Goal: Transaction & Acquisition: Purchase product/service

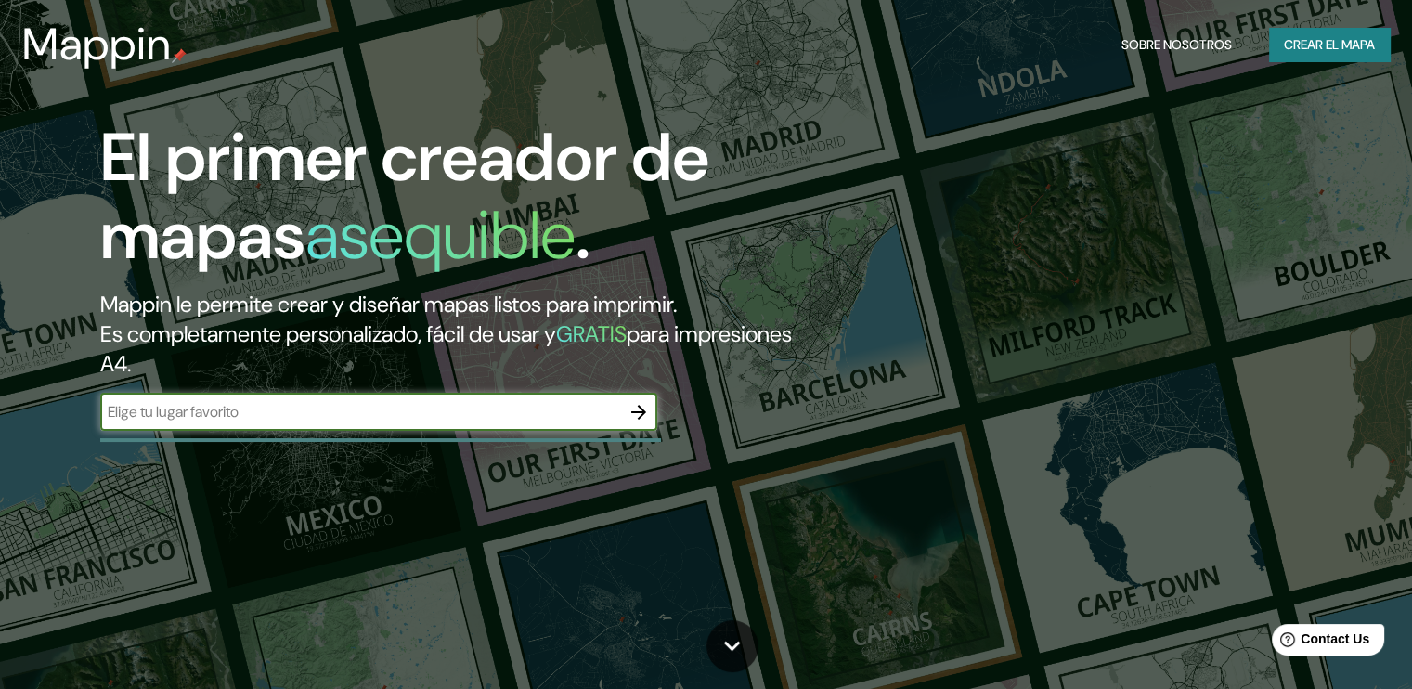
click at [229, 407] on input "text" at bounding box center [360, 411] width 520 height 21
type input "manzanillo colima"
click at [636, 418] on icon "button" at bounding box center [639, 412] width 22 height 22
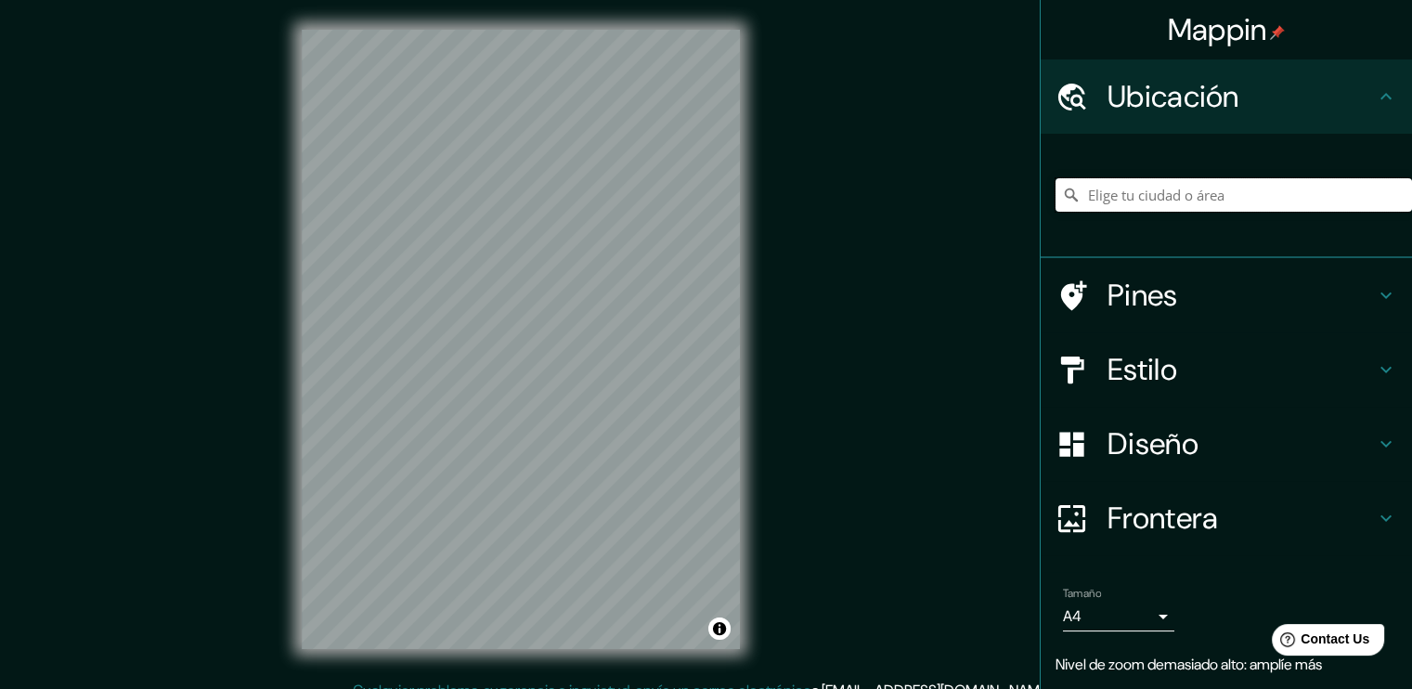
click at [1203, 190] on input "Elige tu ciudad o área" at bounding box center [1234, 194] width 357 height 33
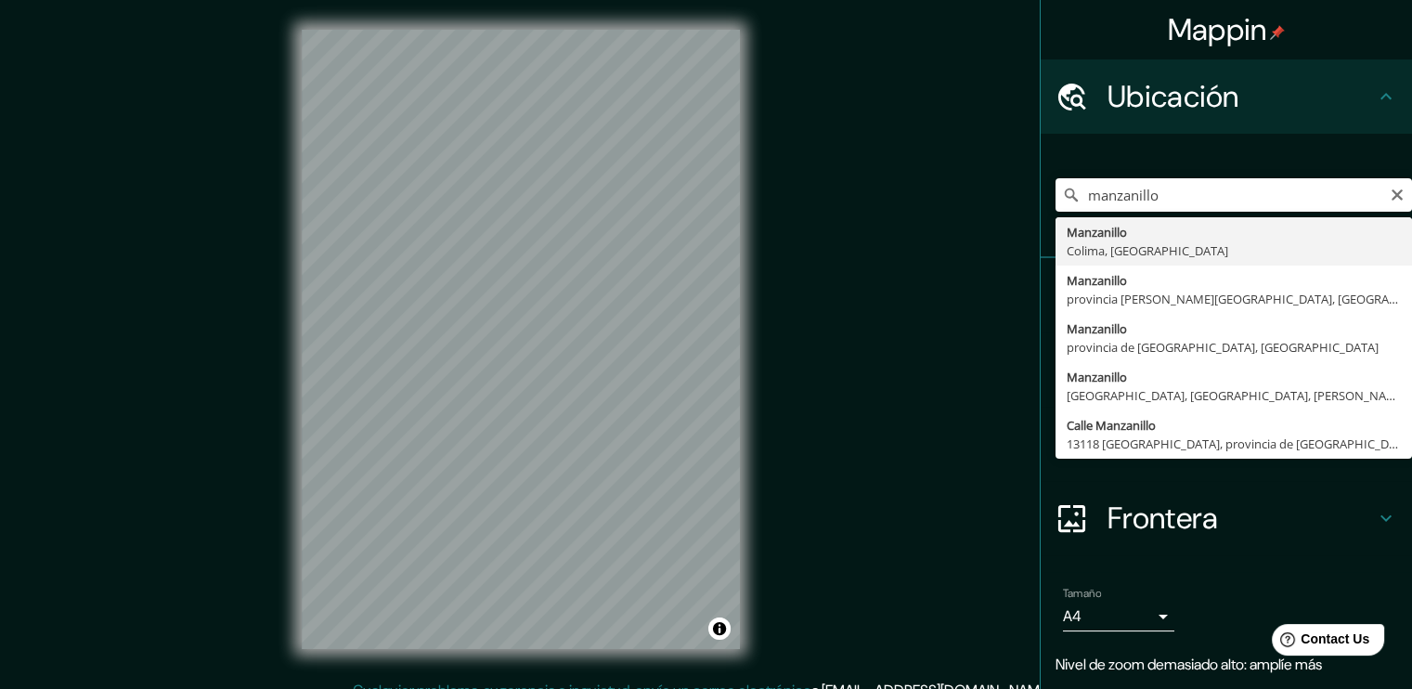
type input "Manzanillo, Colima, México"
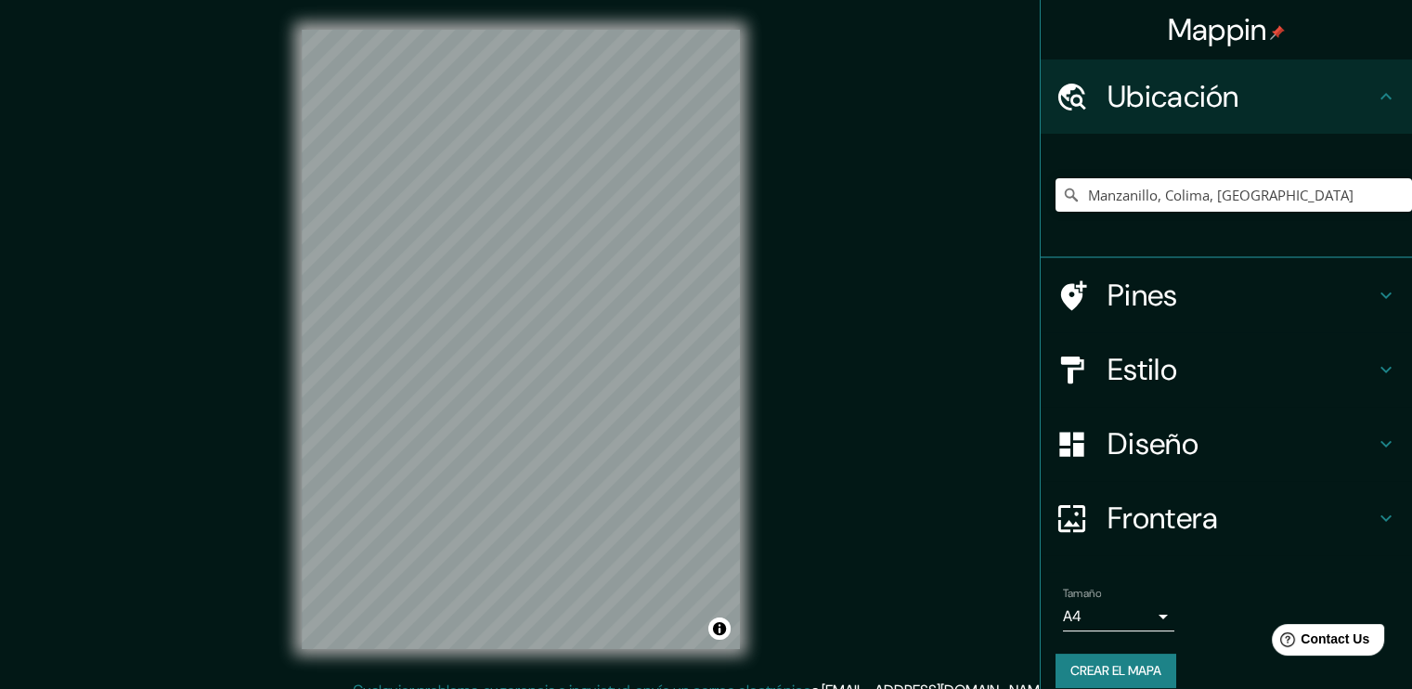
click at [1196, 380] on h4 "Estilo" at bounding box center [1241, 369] width 267 height 37
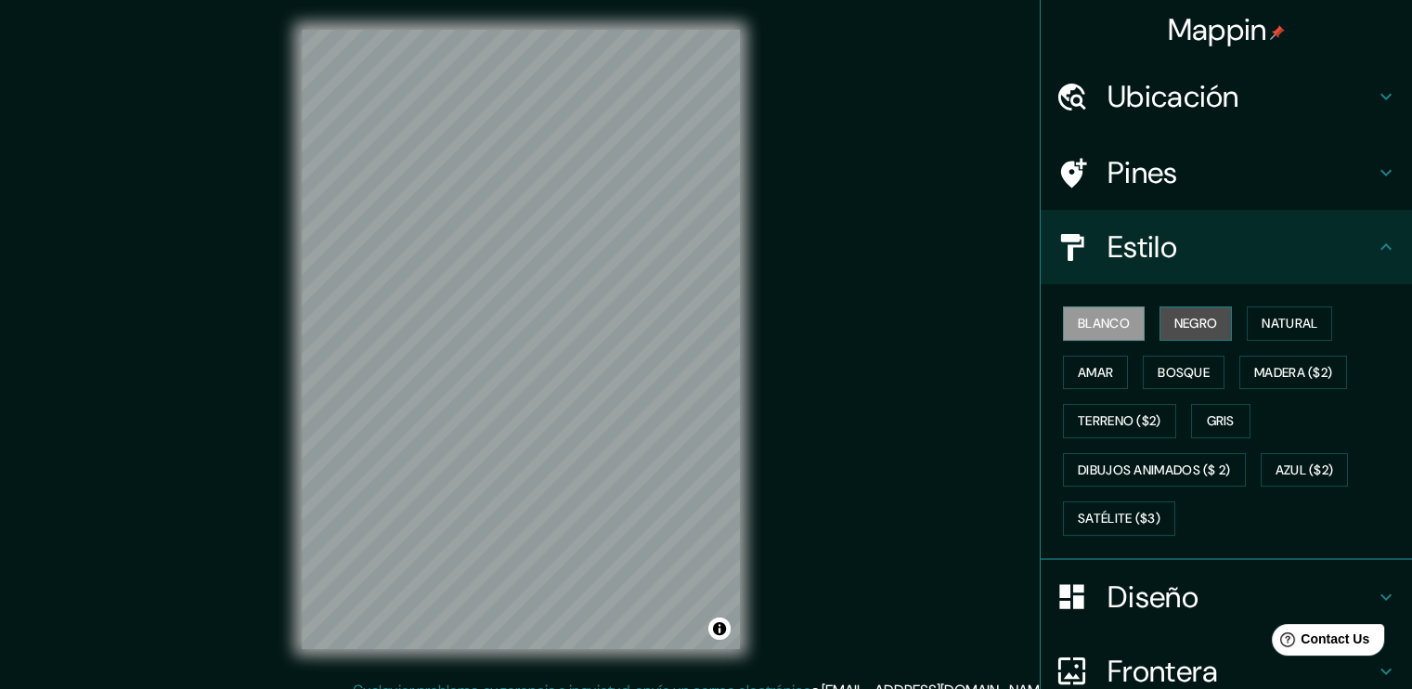
click at [1198, 320] on font "Negro" at bounding box center [1197, 323] width 44 height 23
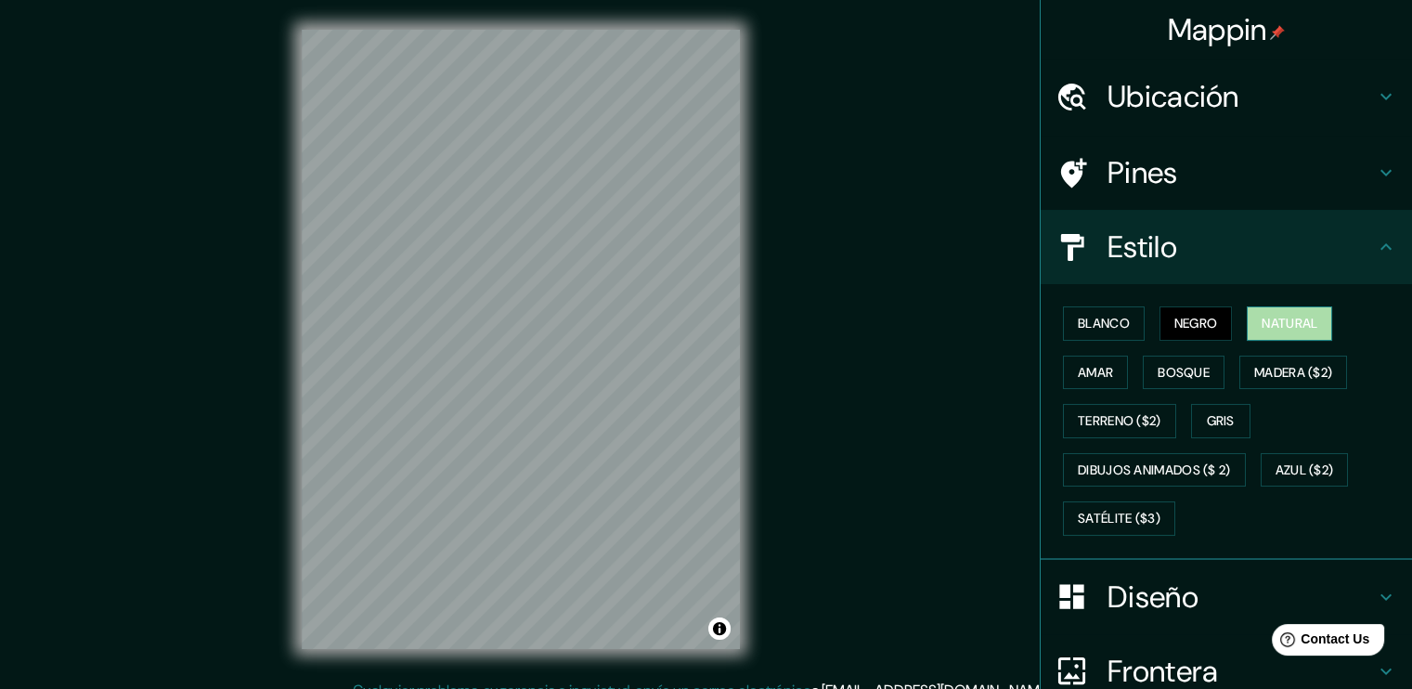
click at [1266, 323] on font "Natural" at bounding box center [1290, 323] width 56 height 23
click at [1095, 377] on font "Amar" at bounding box center [1095, 372] width 35 height 23
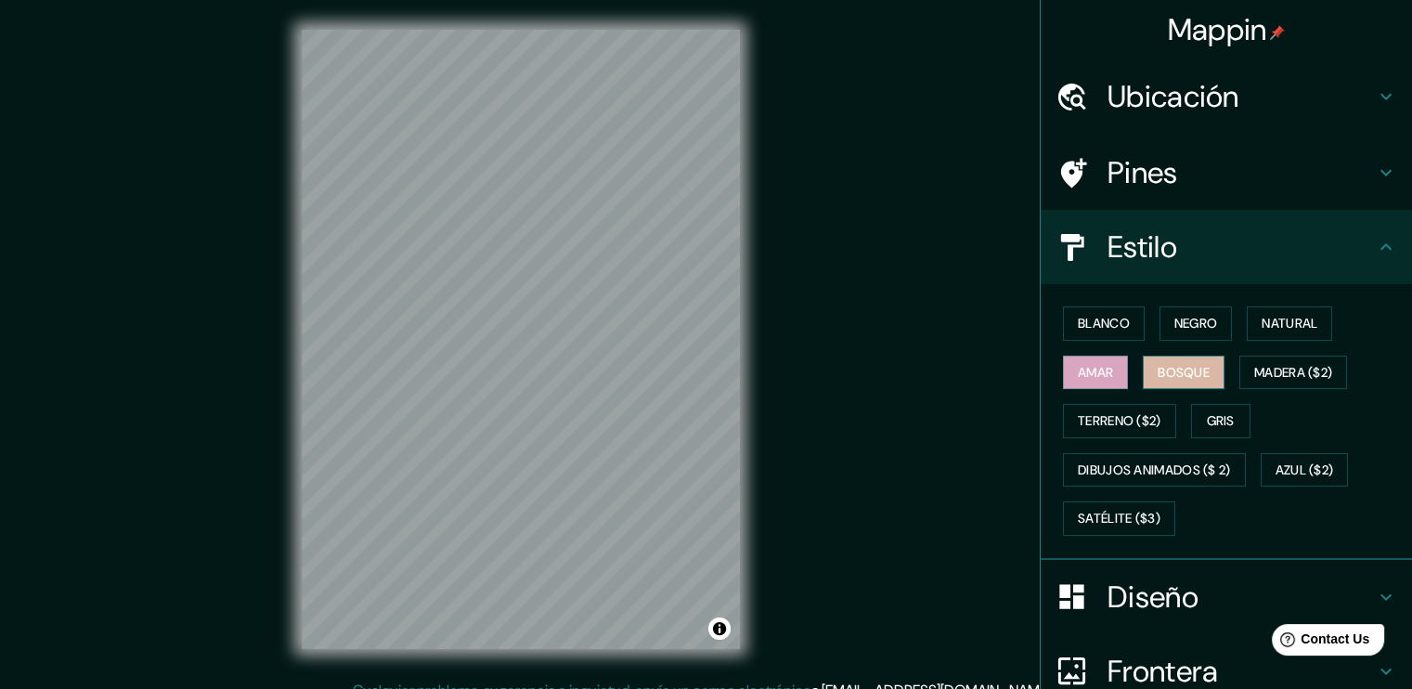
click at [1175, 372] on font "Bosque" at bounding box center [1184, 372] width 52 height 23
click at [1280, 375] on font "Madera ($2)" at bounding box center [1293, 372] width 78 height 23
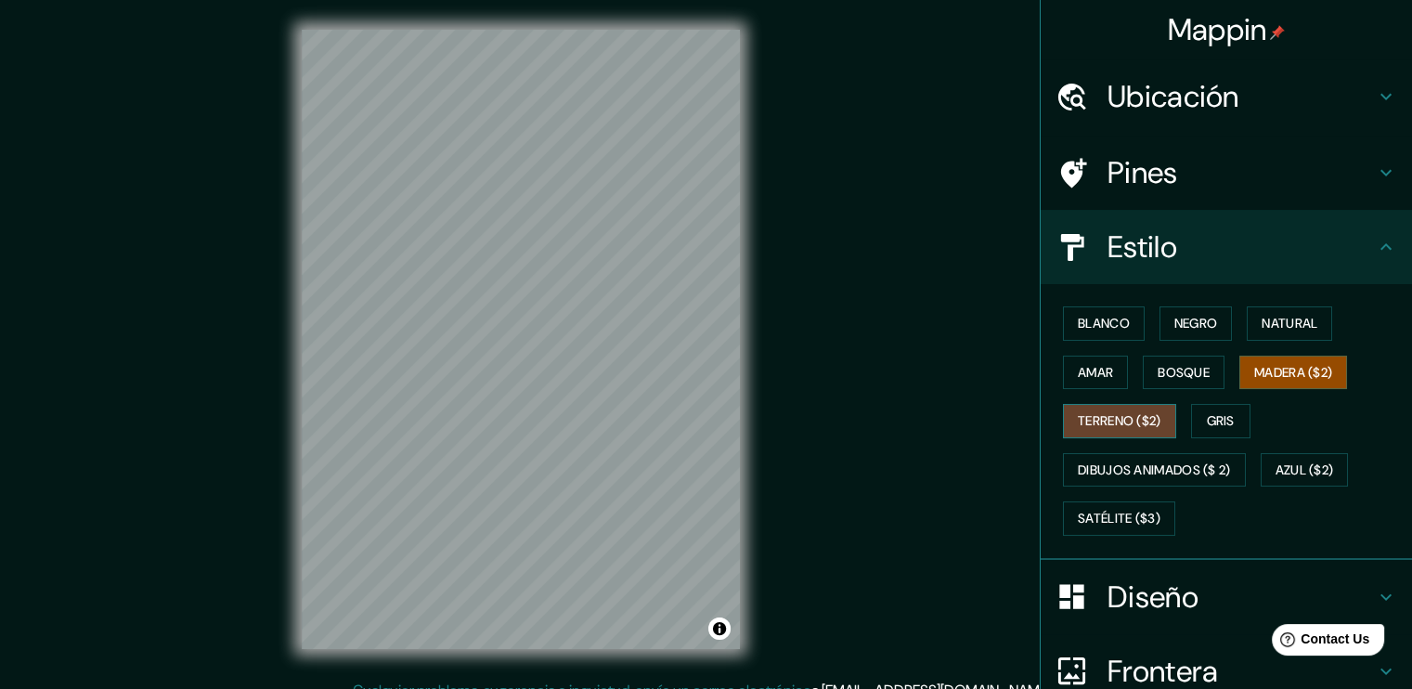
click at [1088, 428] on font "Terreno ($2)" at bounding box center [1120, 420] width 84 height 23
click at [1217, 421] on font "Gris" at bounding box center [1221, 420] width 28 height 23
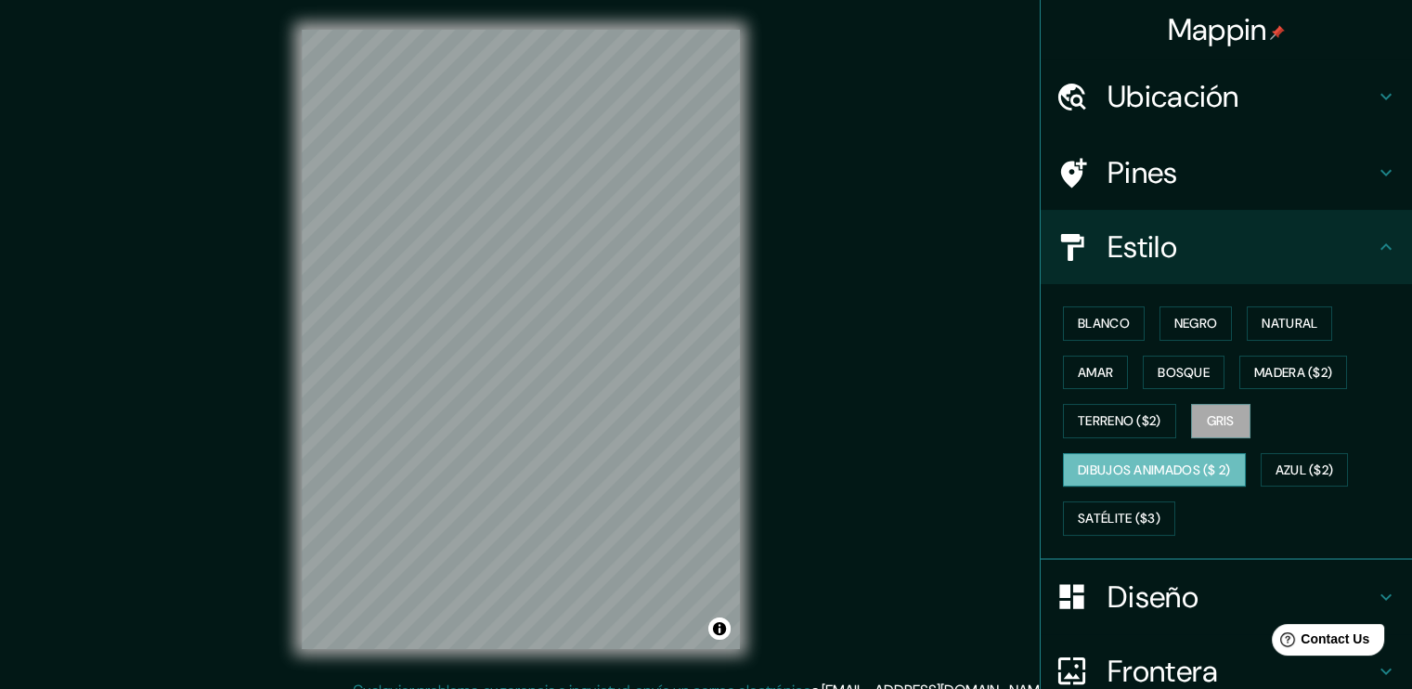
click at [1139, 473] on font "Dibujos animados ($ 2)" at bounding box center [1154, 470] width 153 height 23
click at [1114, 516] on font "Satélite ($3)" at bounding box center [1119, 518] width 83 height 23
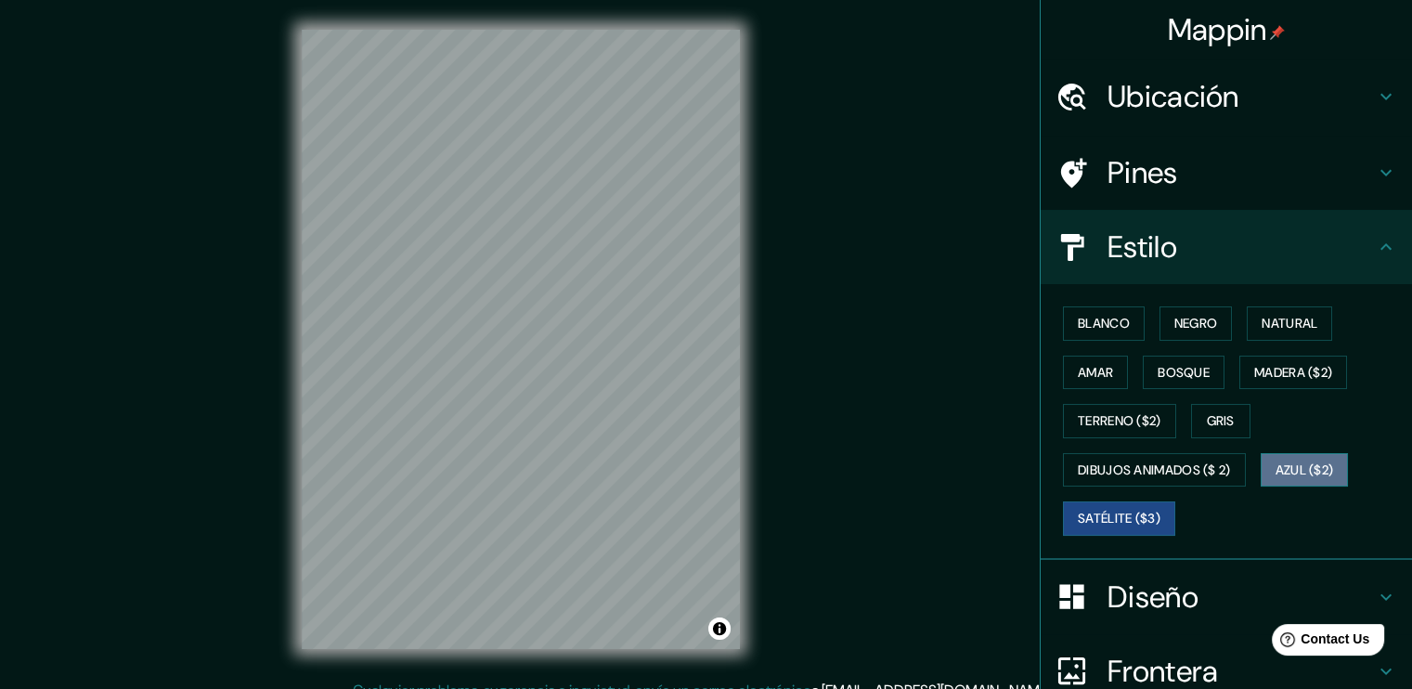
click at [1307, 474] on font "Azul ($2)" at bounding box center [1305, 470] width 58 height 23
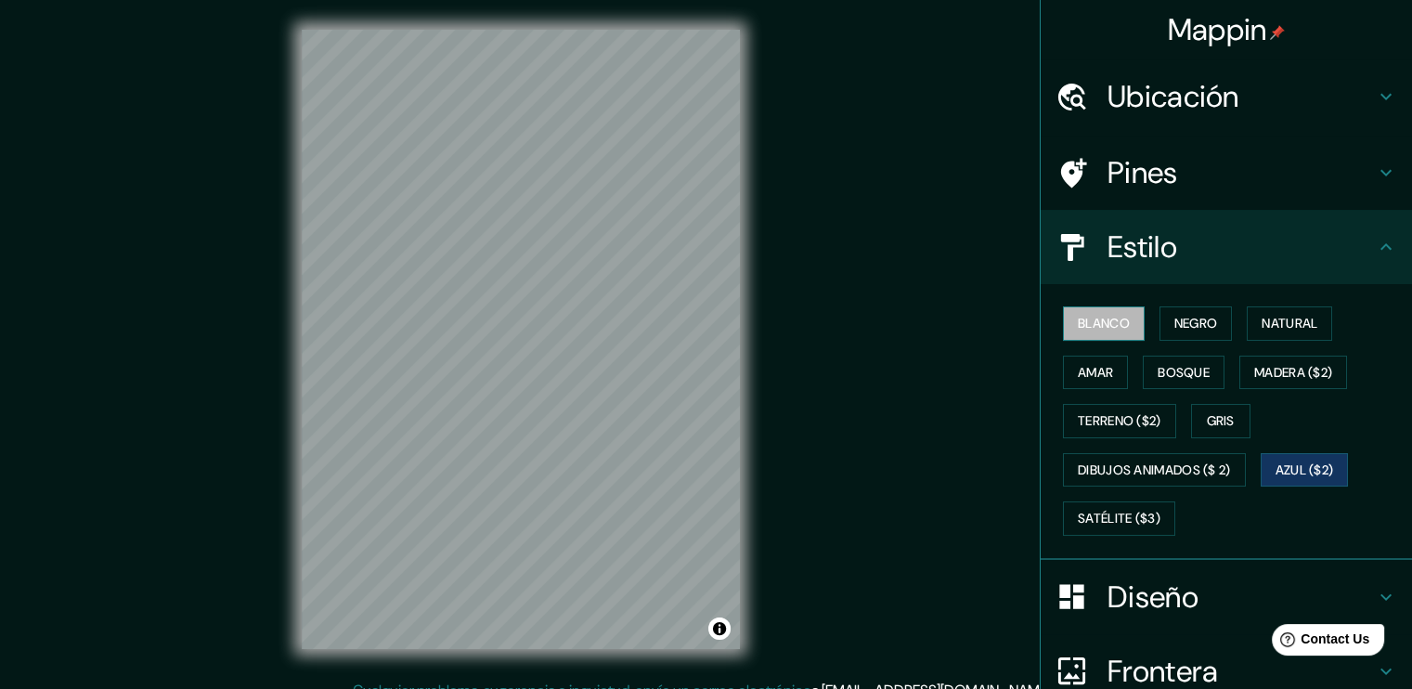
click at [1079, 320] on font "Blanco" at bounding box center [1104, 323] width 52 height 23
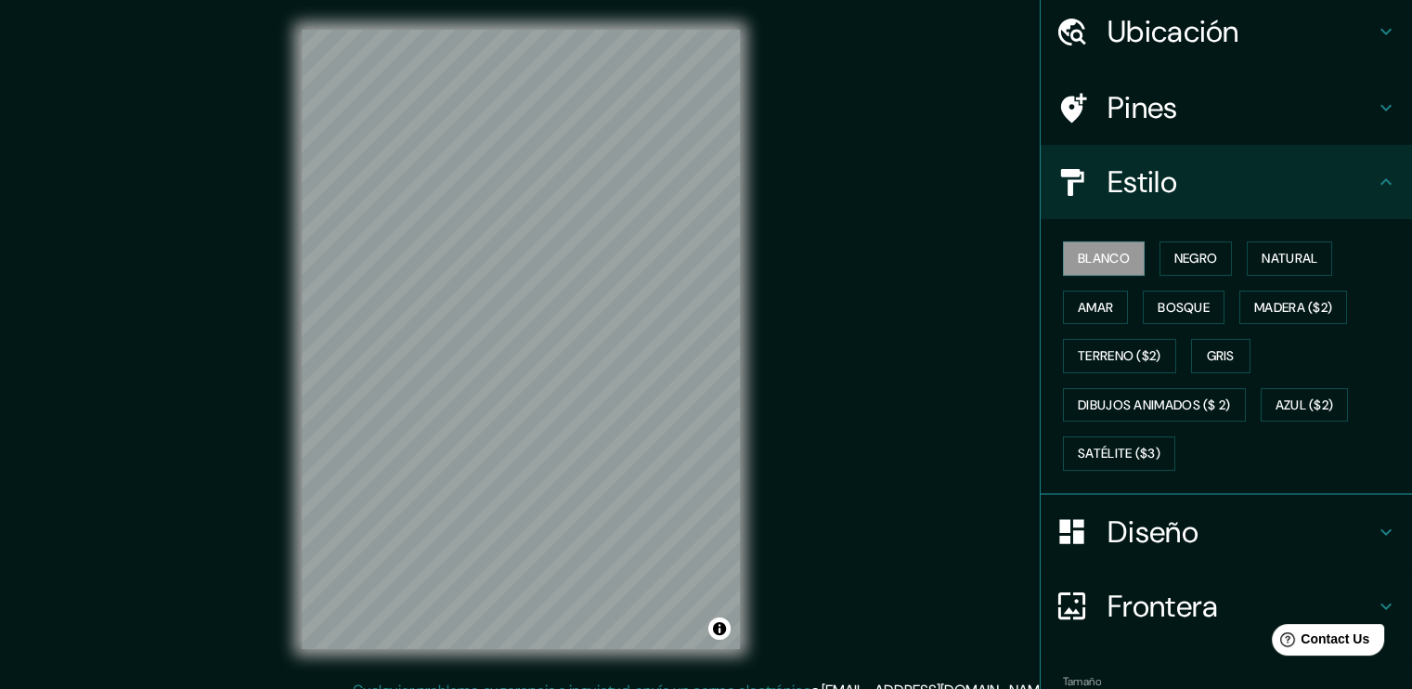
scroll to position [171, 0]
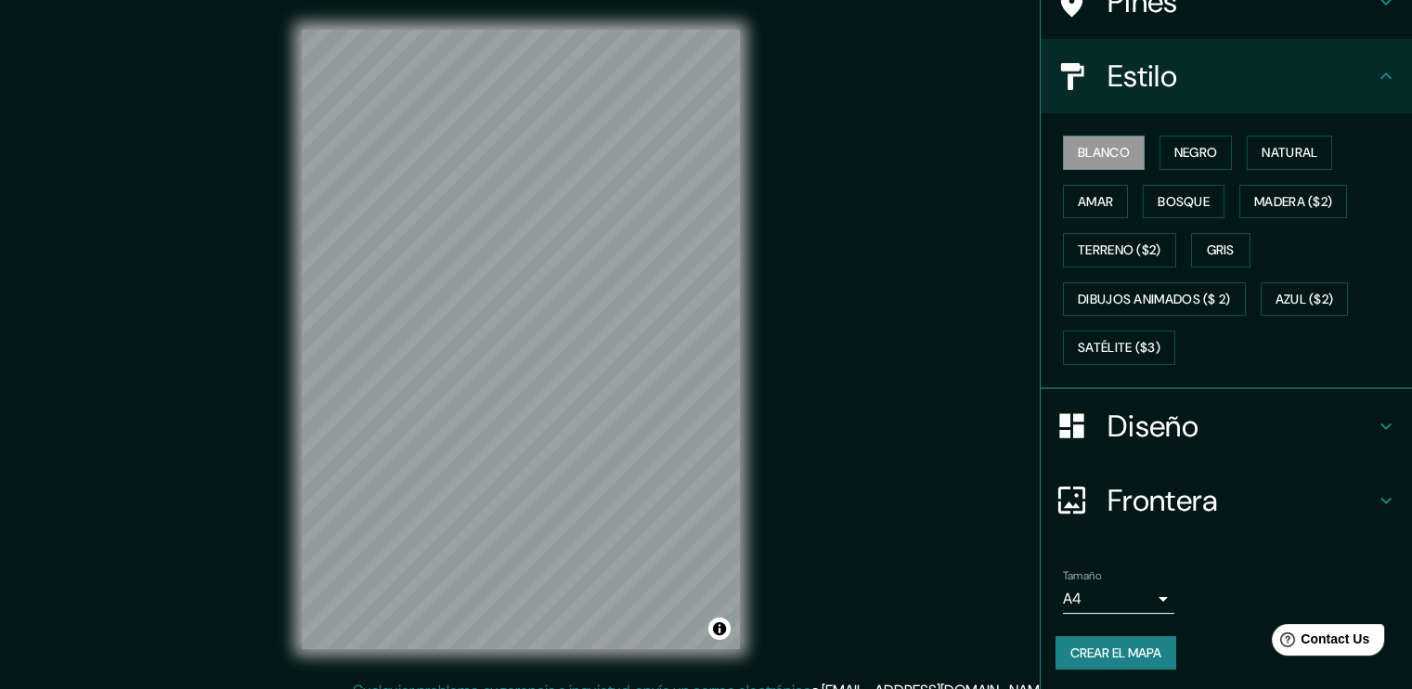
click at [1107, 652] on font "Crear el mapa" at bounding box center [1116, 653] width 91 height 23
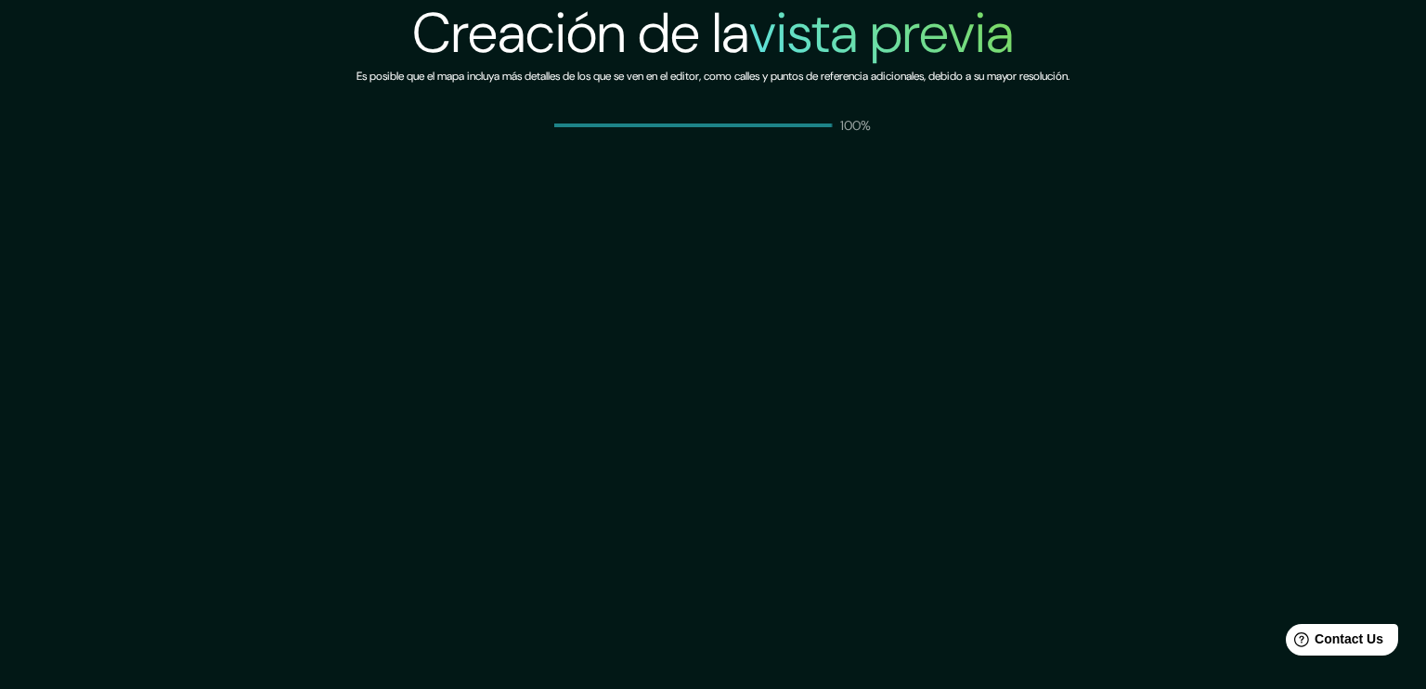
click at [780, 108] on div "Creación de la vista previa Es posible que el mapa incluya más detalles de los …" at bounding box center [713, 67] width 713 height 135
click at [663, 151] on div "Creación de la vista previa Es posible que el mapa incluya más detalles de los …" at bounding box center [713, 344] width 1426 height 689
click at [682, 83] on h6 "Es posible que el mapa incluya más detalles de los que se ven en el editor, com…" at bounding box center [713, 76] width 713 height 19
click at [726, 46] on h2 "Creación de la vista previa" at bounding box center [713, 33] width 602 height 67
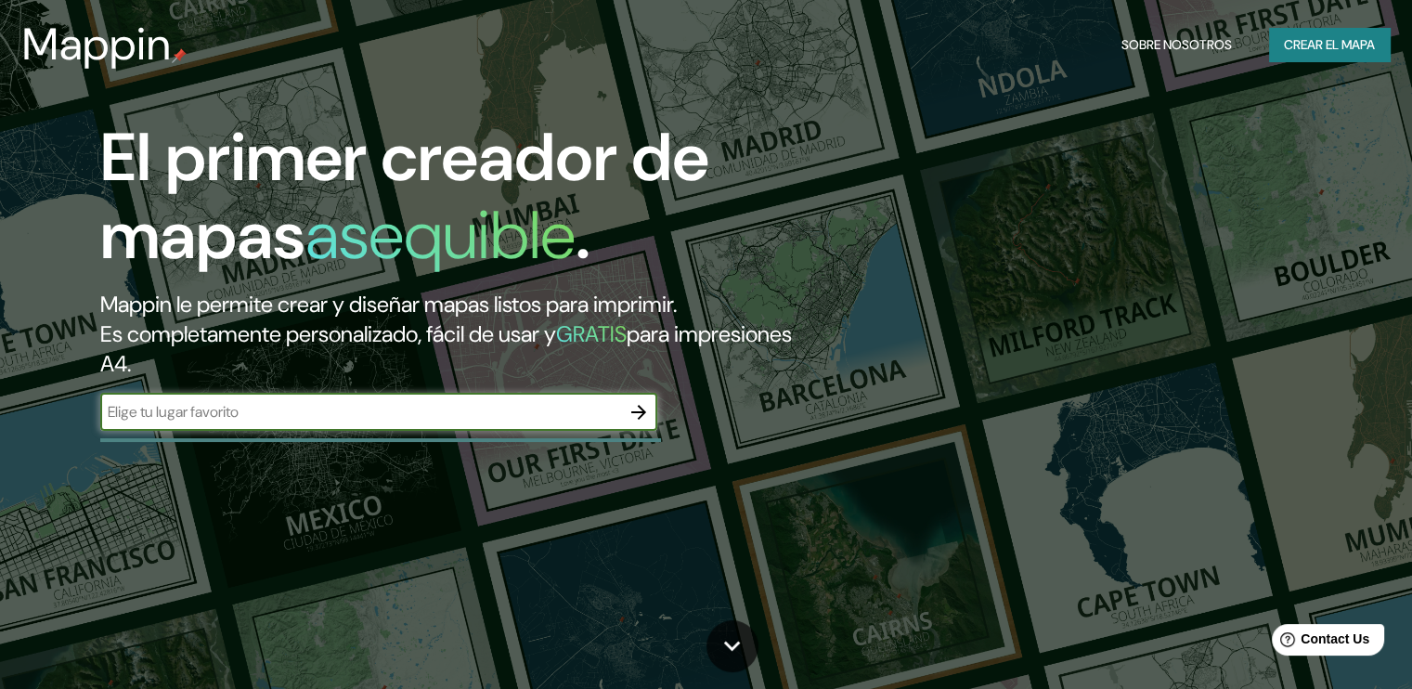
click at [563, 409] on input "text" at bounding box center [360, 411] width 520 height 21
type input "Colima"
click at [653, 410] on button "button" at bounding box center [638, 412] width 37 height 37
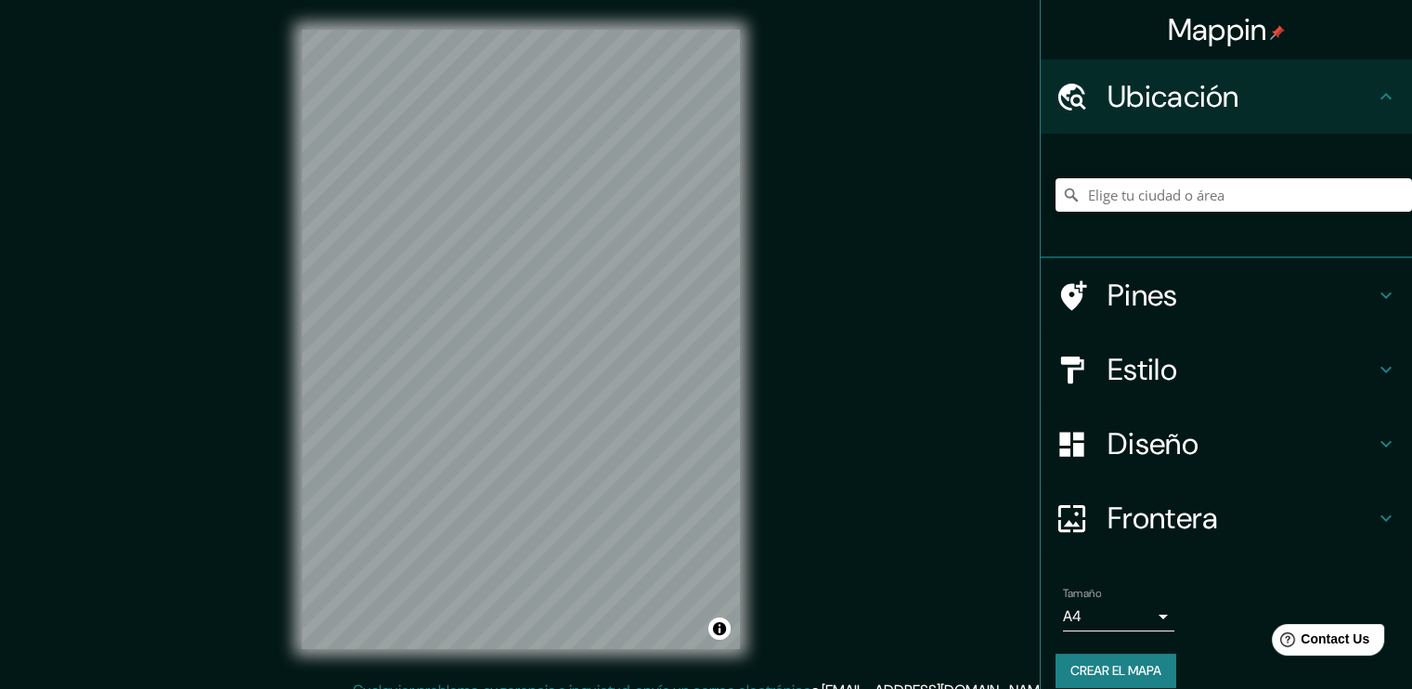
click at [1110, 659] on font "Crear el mapa" at bounding box center [1116, 670] width 91 height 23
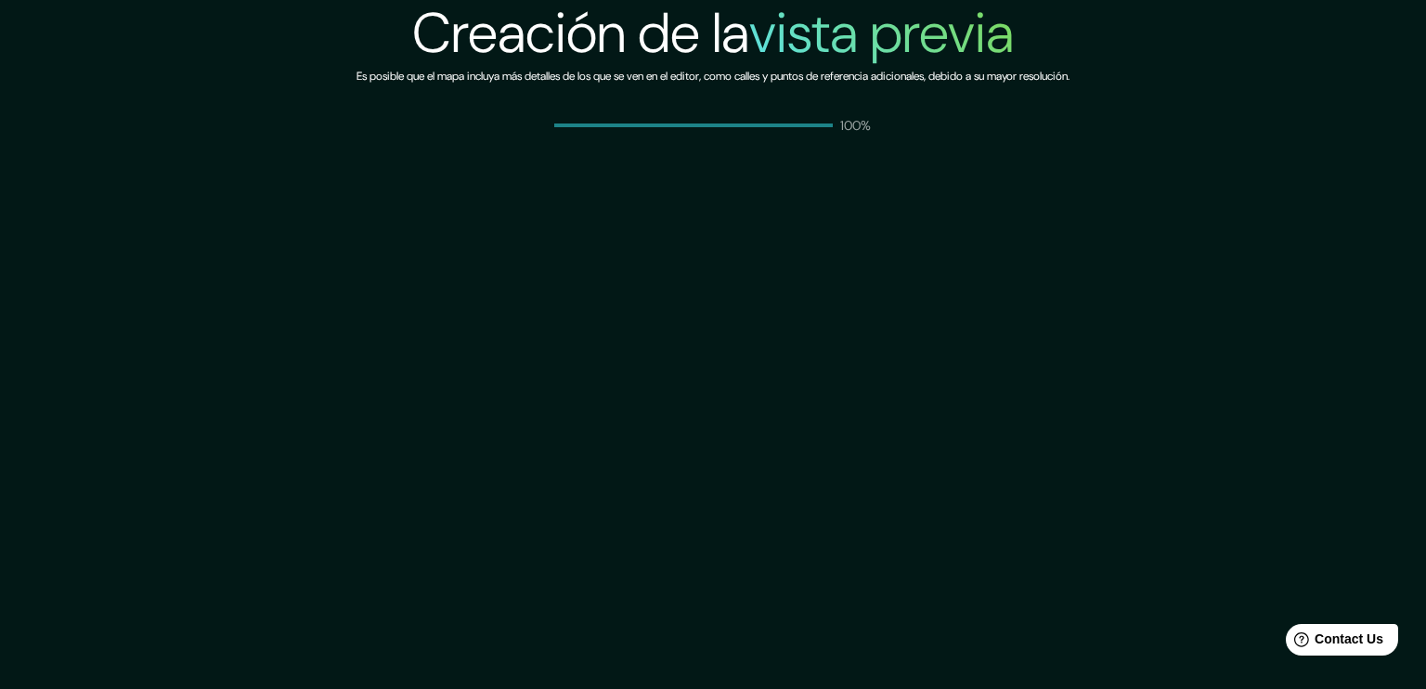
click at [810, 139] on div "Creación de la vista previa Es posible que el mapa incluya más detalles de los …" at bounding box center [713, 344] width 1426 height 689
click at [807, 142] on div "Creación de la vista previa Es posible que el mapa incluya más detalles de los …" at bounding box center [713, 344] width 1426 height 689
click at [846, 84] on h6 "Es posible que el mapa incluya más detalles de los que se ven en el editor, com…" at bounding box center [713, 76] width 713 height 19
click at [743, 201] on div "Creación de la vista previa Es posible que el mapa incluya más detalles de los …" at bounding box center [713, 344] width 1426 height 689
click at [695, 241] on div "Creación de la vista previa Es posible que el mapa incluya más detalles de los …" at bounding box center [713, 344] width 1426 height 689
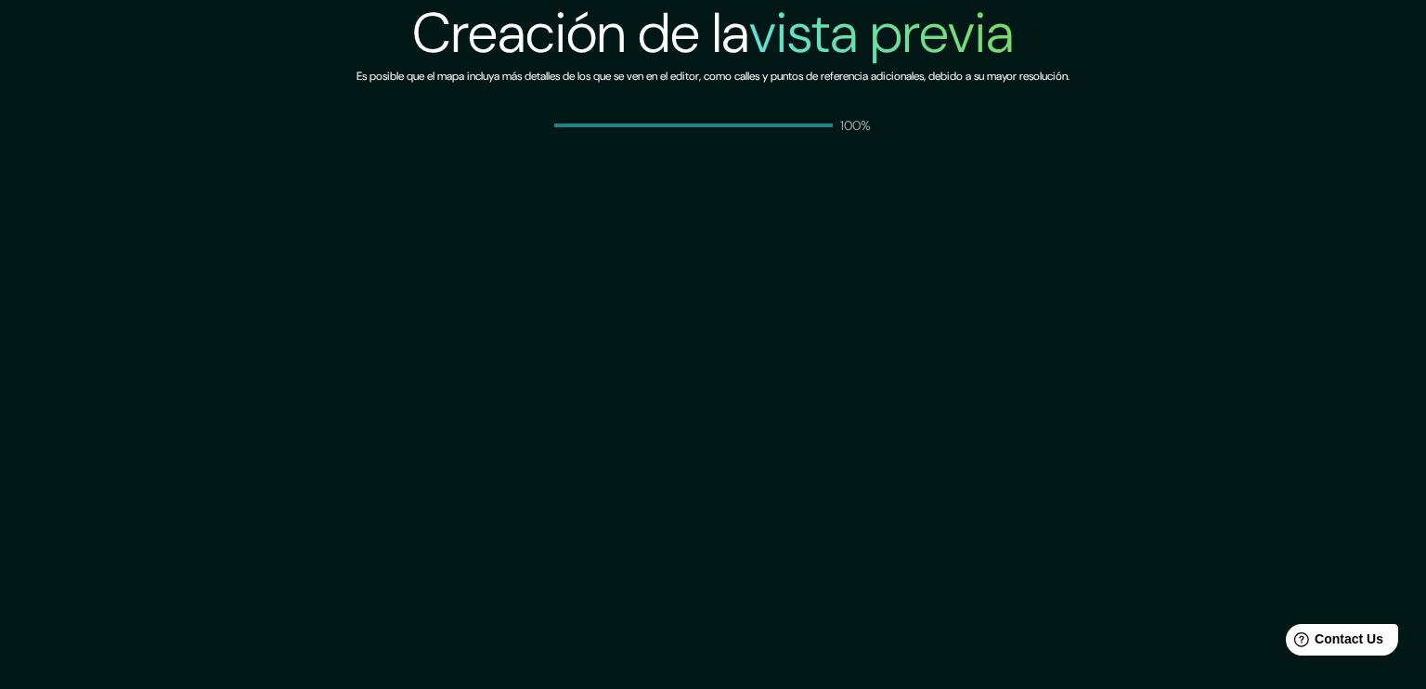
click at [692, 244] on div "Creación de la vista previa Es posible que el mapa incluya más detalles de los …" at bounding box center [713, 344] width 1426 height 689
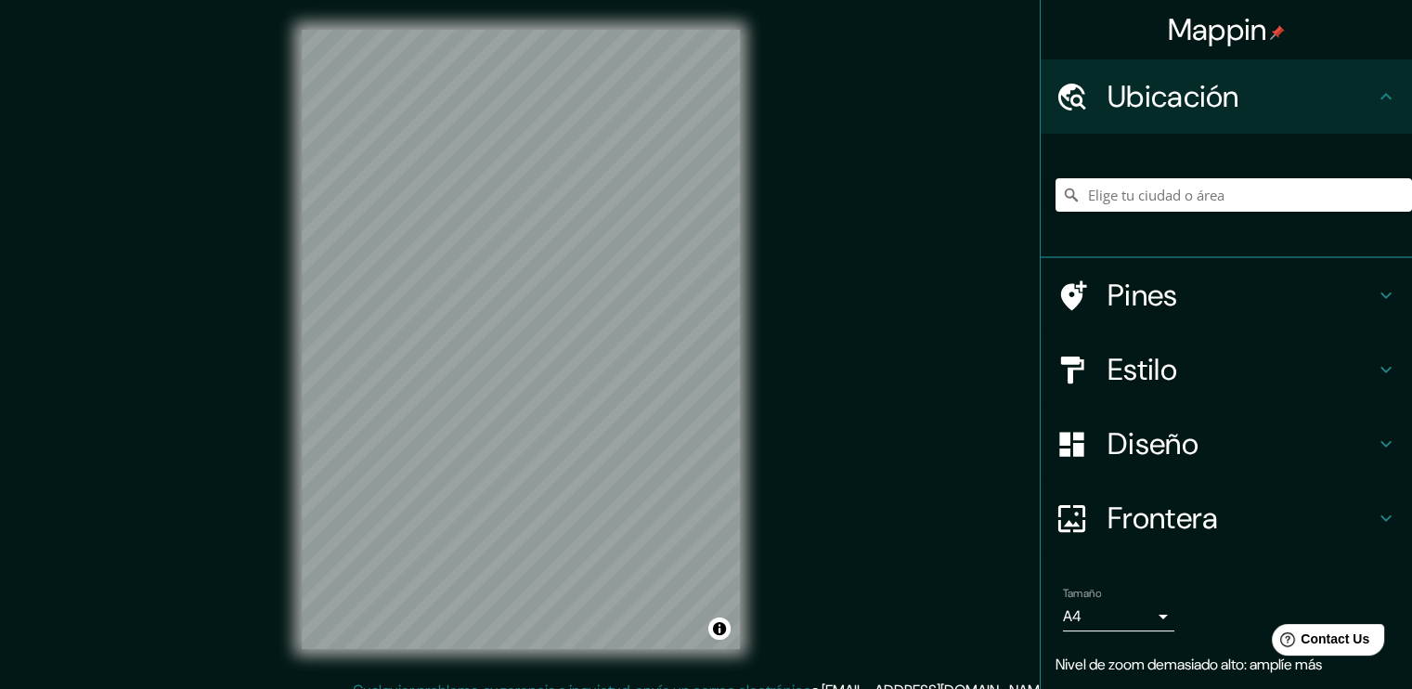
click at [1061, 310] on div "Mappin Ubicación Pines Estilo Diseño Frontera Elige un borde. Sugerencia : pued…" at bounding box center [706, 354] width 1412 height 709
click at [228, 645] on div "Mappin Ubicación Pines Estilo Diseño Frontera Elige un borde. Sugerencia : pued…" at bounding box center [706, 354] width 1412 height 709
click at [1085, 659] on font "Crear el mapa" at bounding box center [1116, 670] width 91 height 23
